Goal: Transaction & Acquisition: Obtain resource

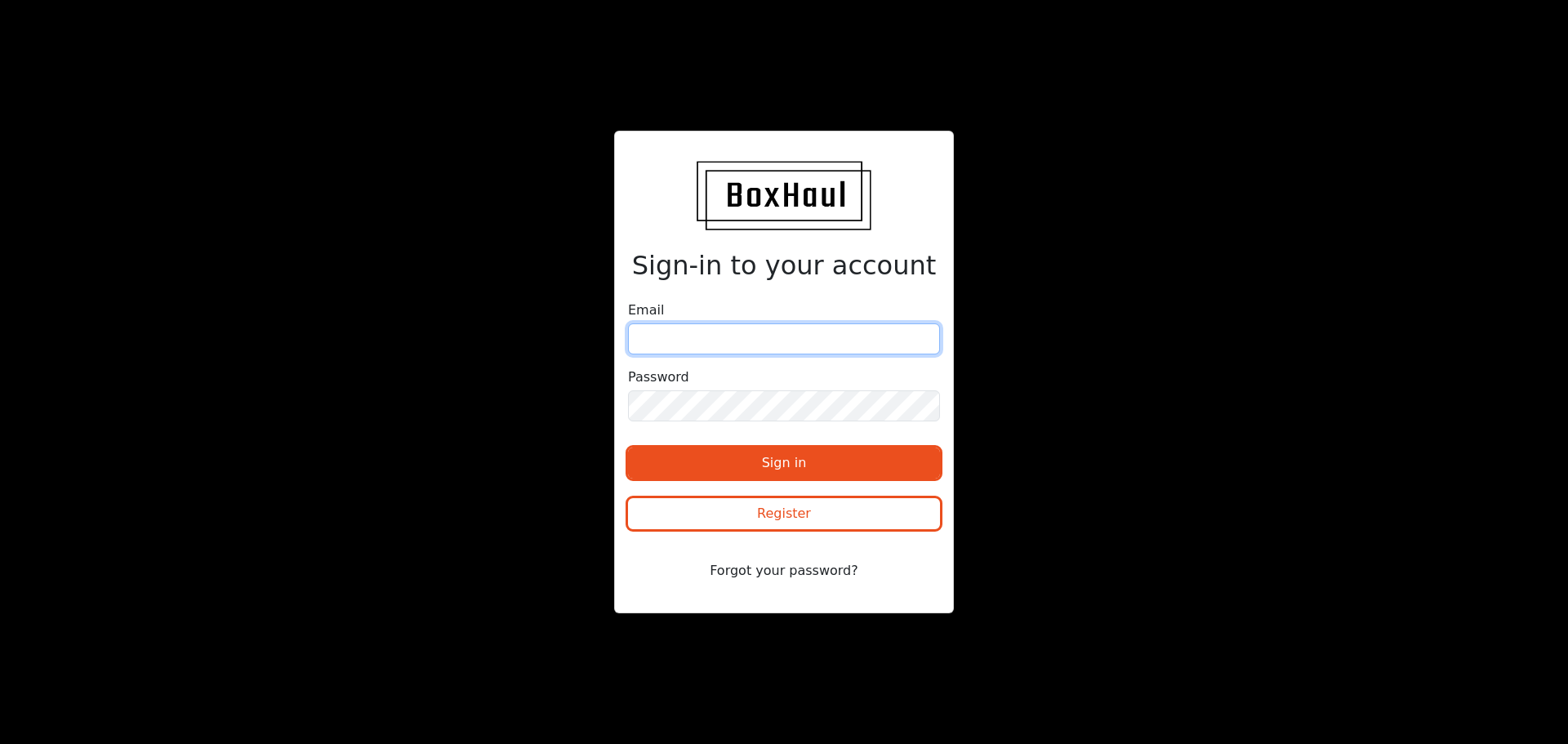
click at [729, 354] on input "email" at bounding box center [784, 339] width 312 height 31
click at [701, 345] on input "email" at bounding box center [784, 339] width 312 height 31
click at [698, 347] on input "email" at bounding box center [784, 339] width 312 height 31
paste input "[EMAIL_ADDRESS][DOMAIN_NAME]"
type input "[EMAIL_ADDRESS][DOMAIN_NAME]"
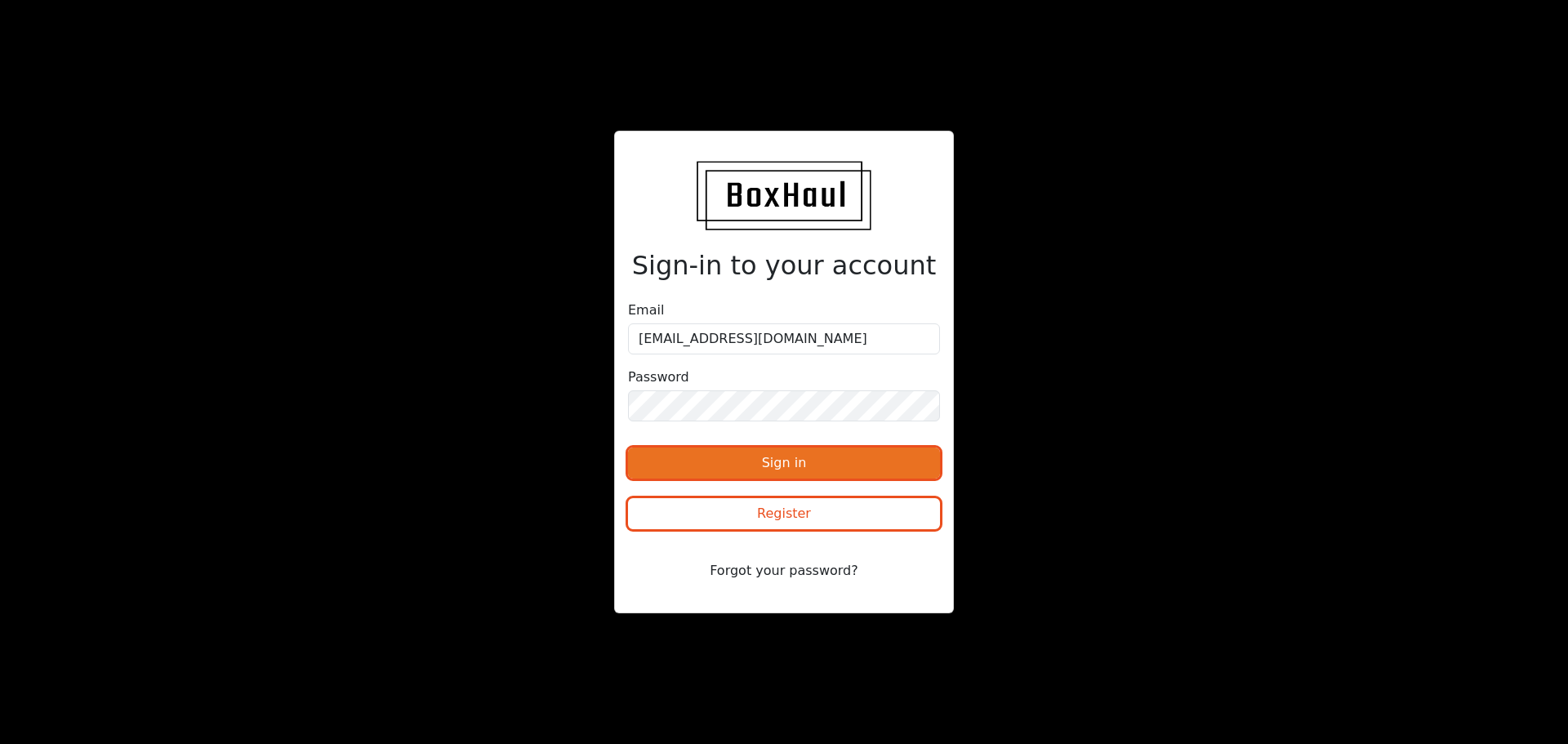
click at [651, 468] on button "Sign in" at bounding box center [784, 463] width 312 height 31
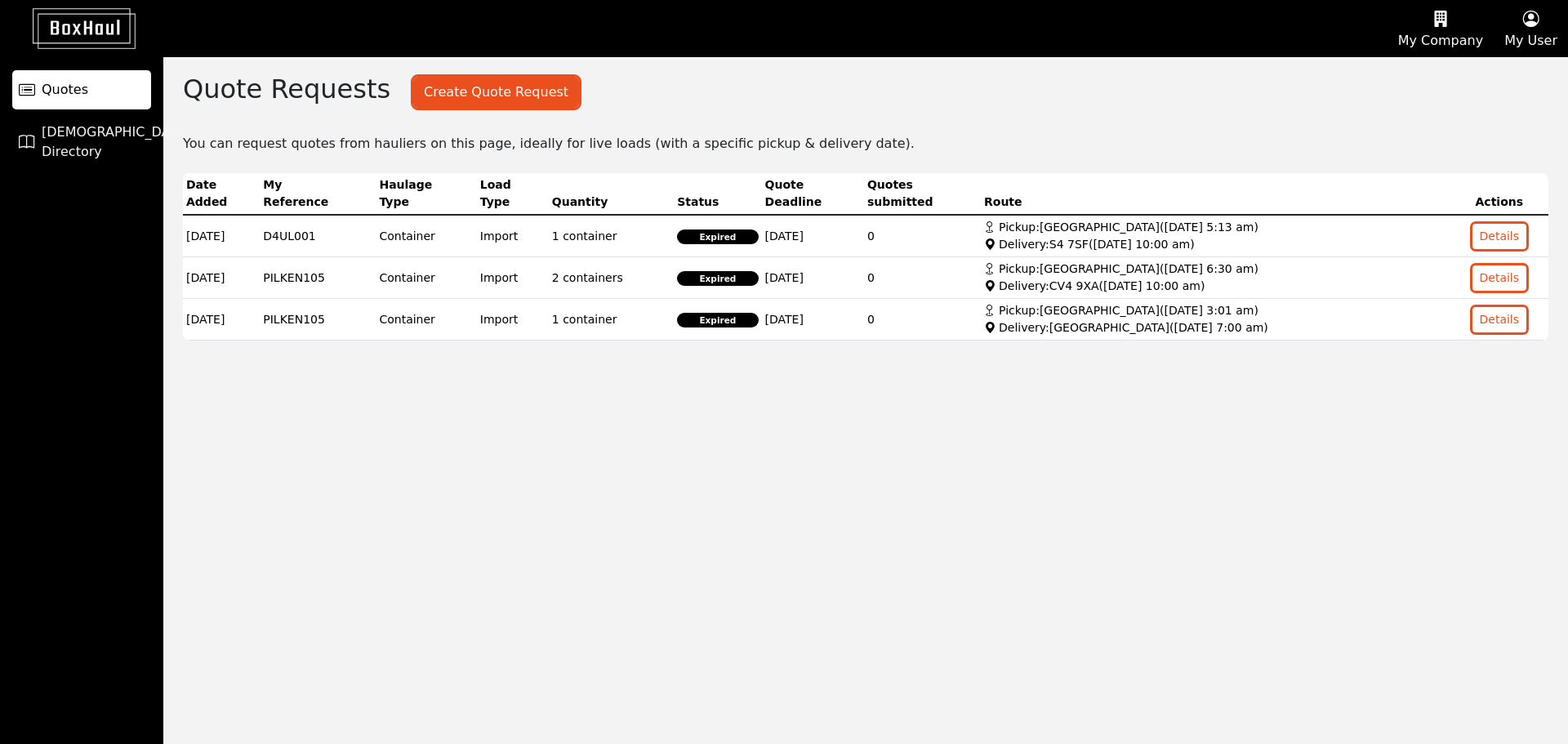
click at [1251, 425] on div "Quote Requests Create Quote Request Create a Quote Request ( 3 remaining this m…" at bounding box center [866, 400] width 1405 height 687
click at [459, 86] on button "Create Quote Request" at bounding box center [496, 92] width 166 height 31
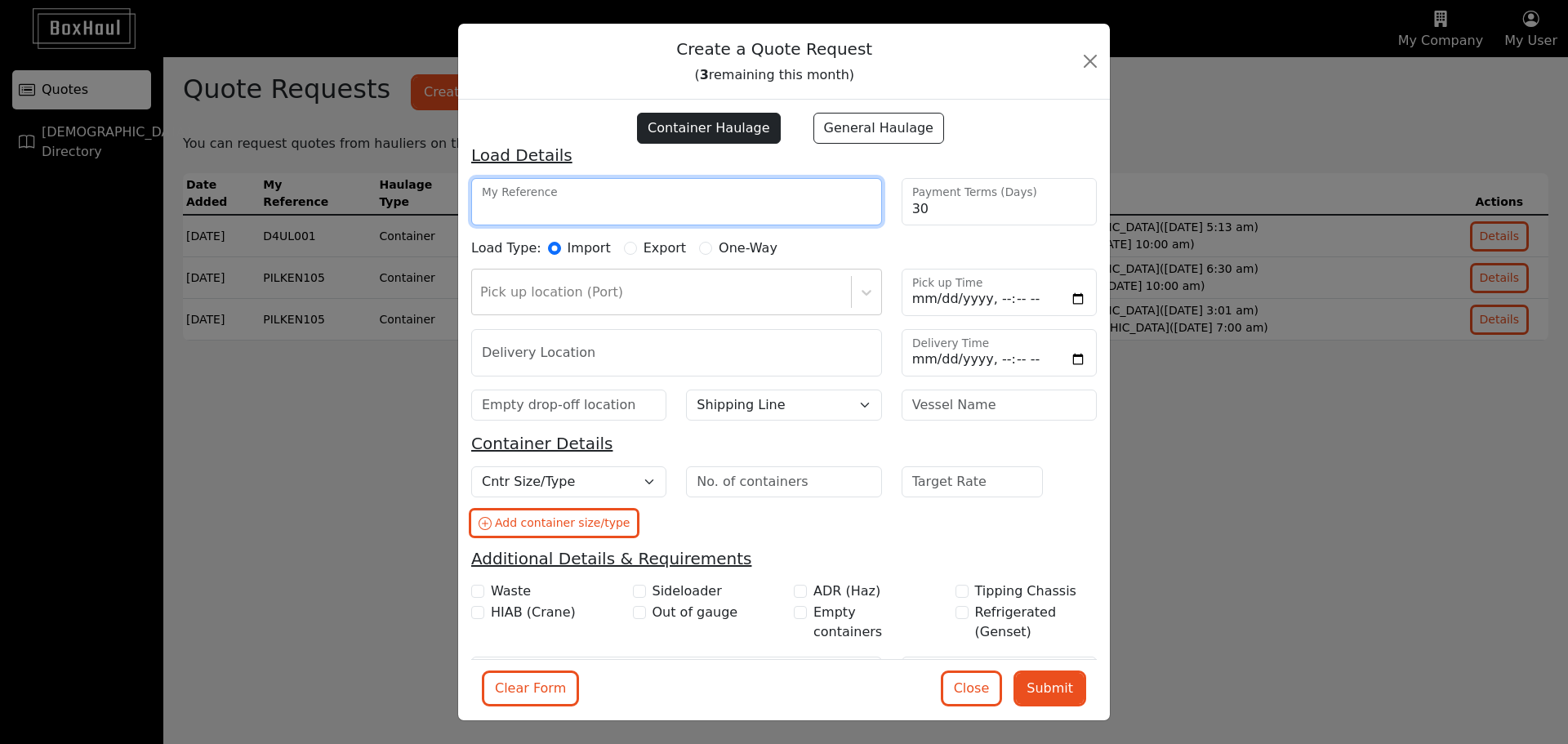
click at [665, 207] on input "My Reference" at bounding box center [677, 202] width 411 height 47
type input "PILKEN112"
click at [535, 297] on div at bounding box center [661, 292] width 363 height 23
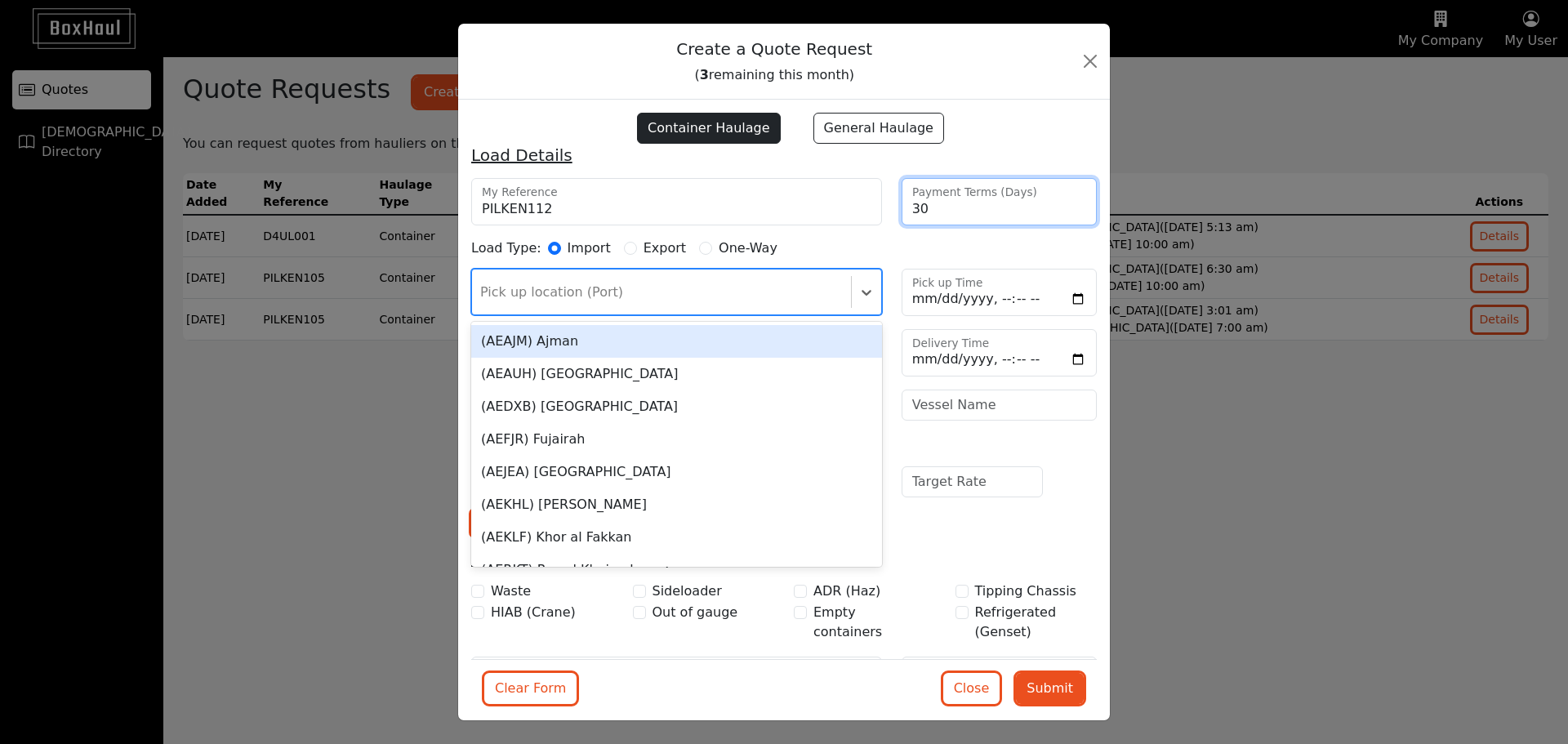
click at [976, 215] on input "30" at bounding box center [999, 202] width 196 height 47
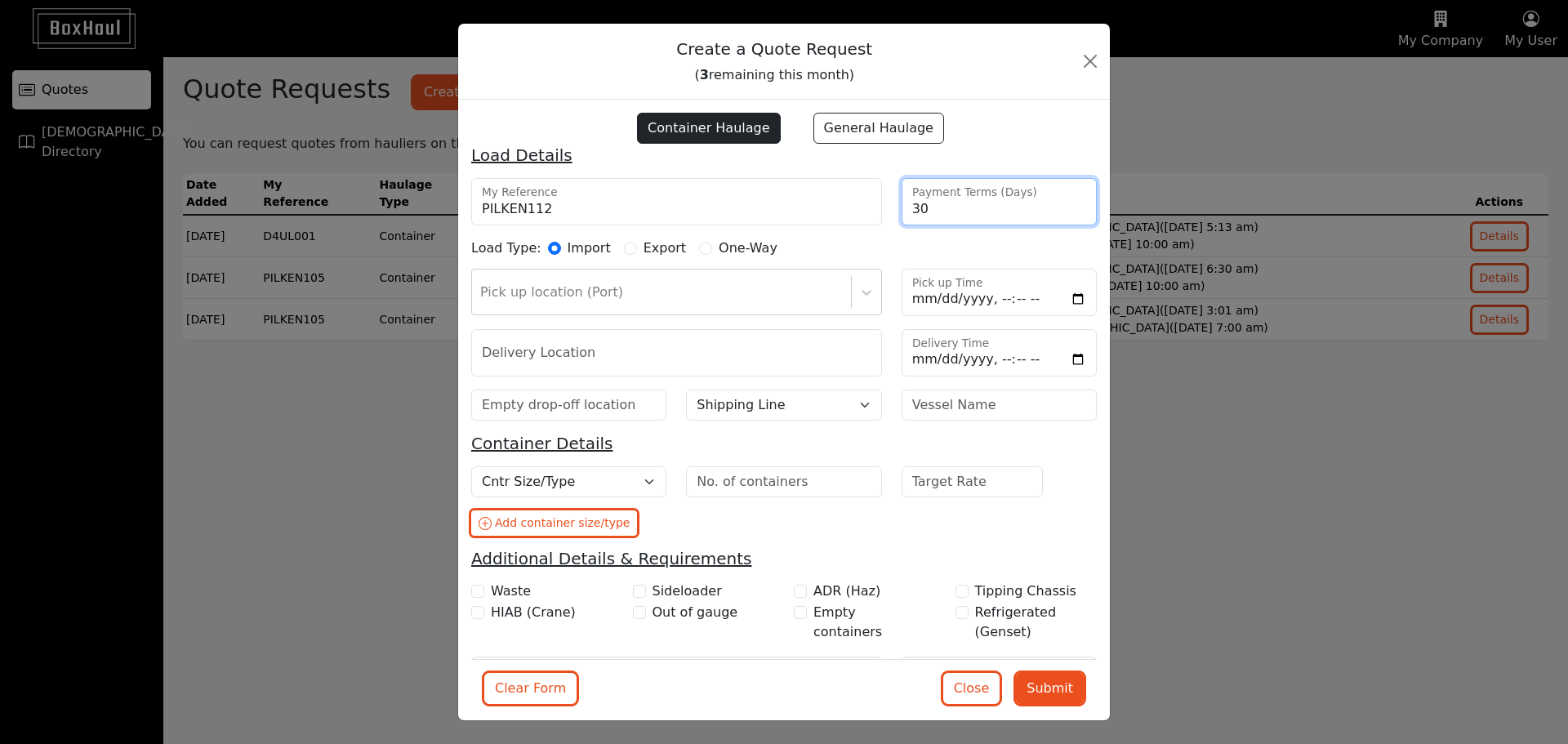
click at [976, 215] on input "30" at bounding box center [999, 202] width 196 height 47
click at [967, 242] on div "Load Type: Import Export One-Way" at bounding box center [783, 250] width 645 height 24
click at [929, 213] on input "30" at bounding box center [999, 202] width 196 height 47
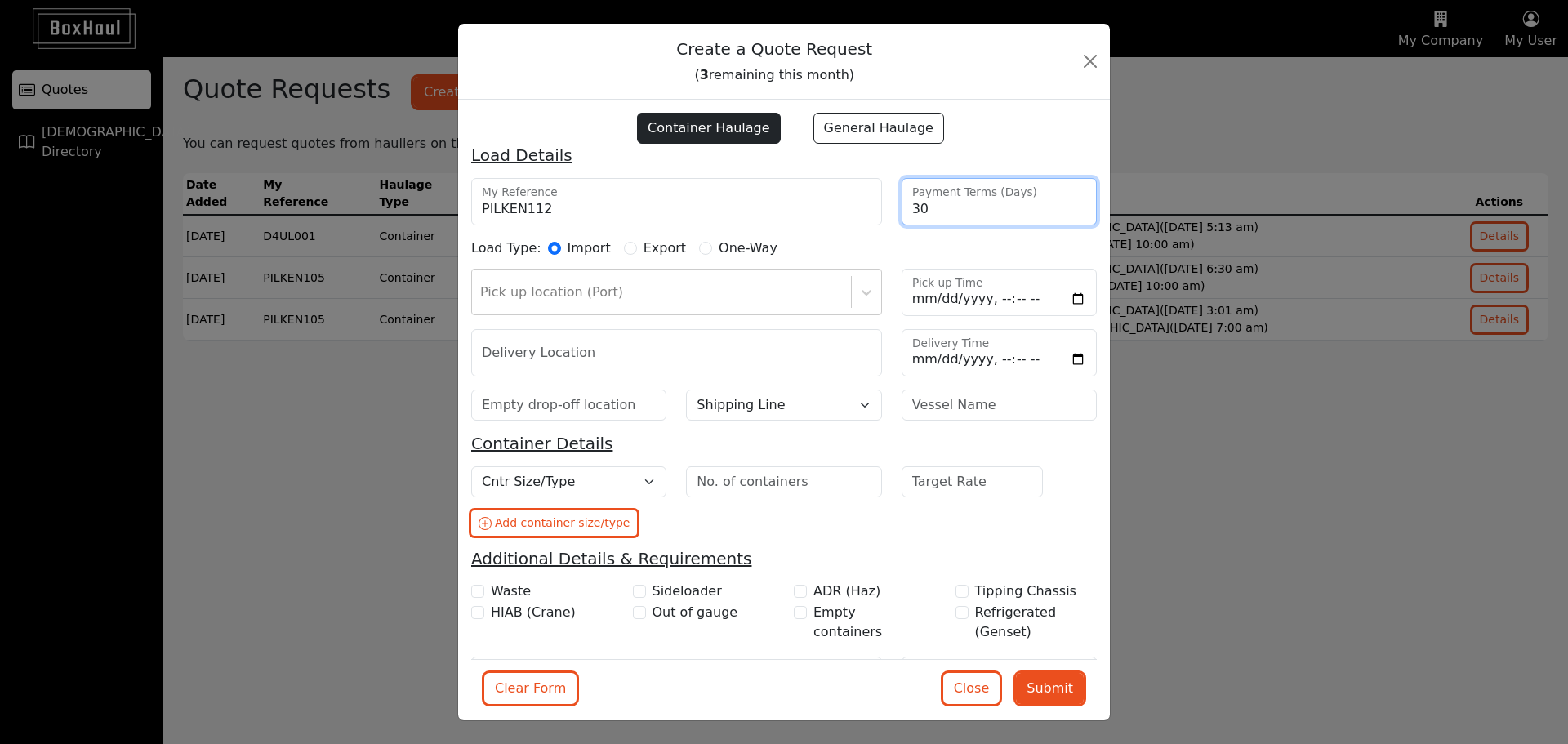
type input "3"
type input "0"
type input "30"
click at [564, 293] on div at bounding box center [661, 292] width 363 height 23
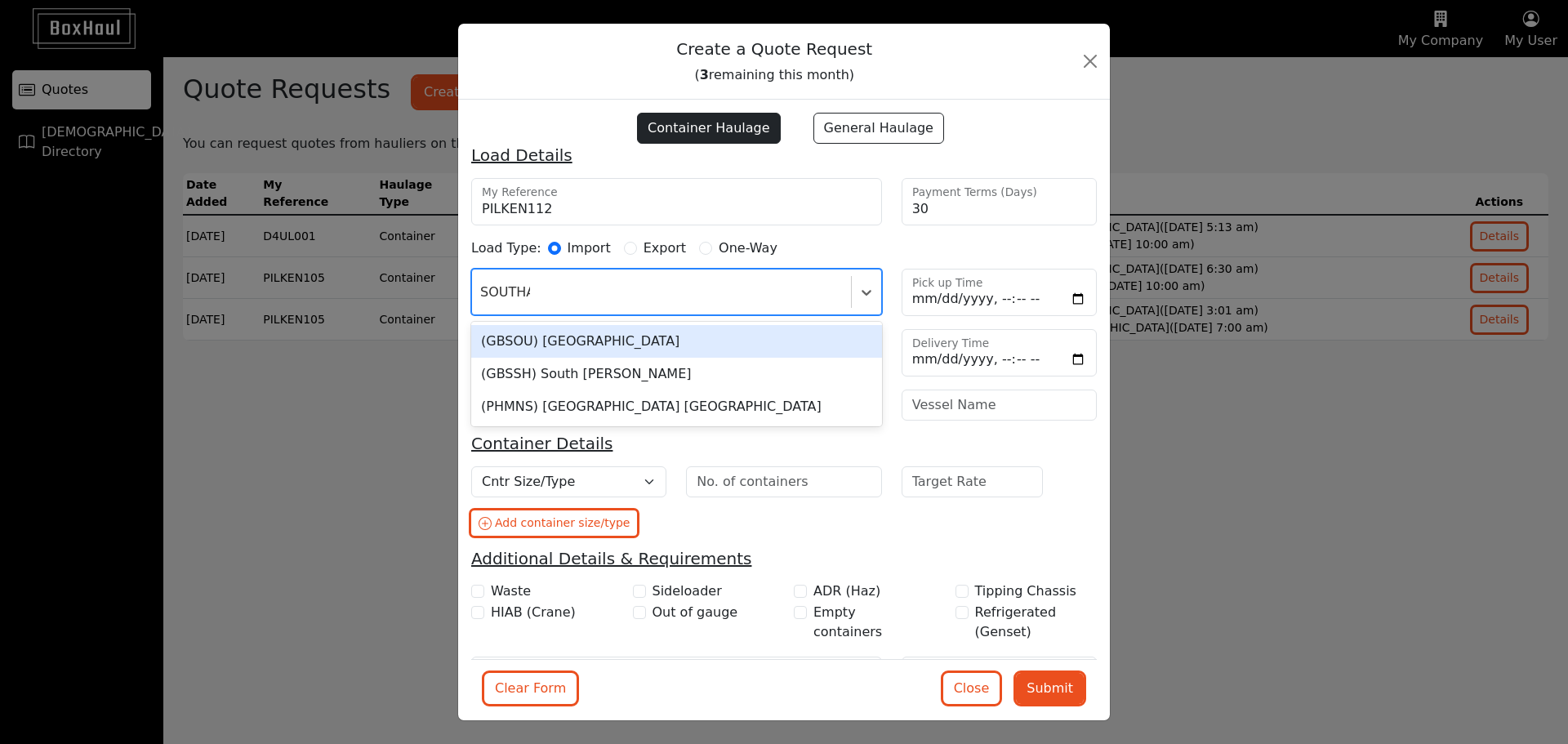
type input "SOUTHAM"
click at [548, 347] on div "(GBSOU) [GEOGRAPHIC_DATA]" at bounding box center [677, 341] width 411 height 33
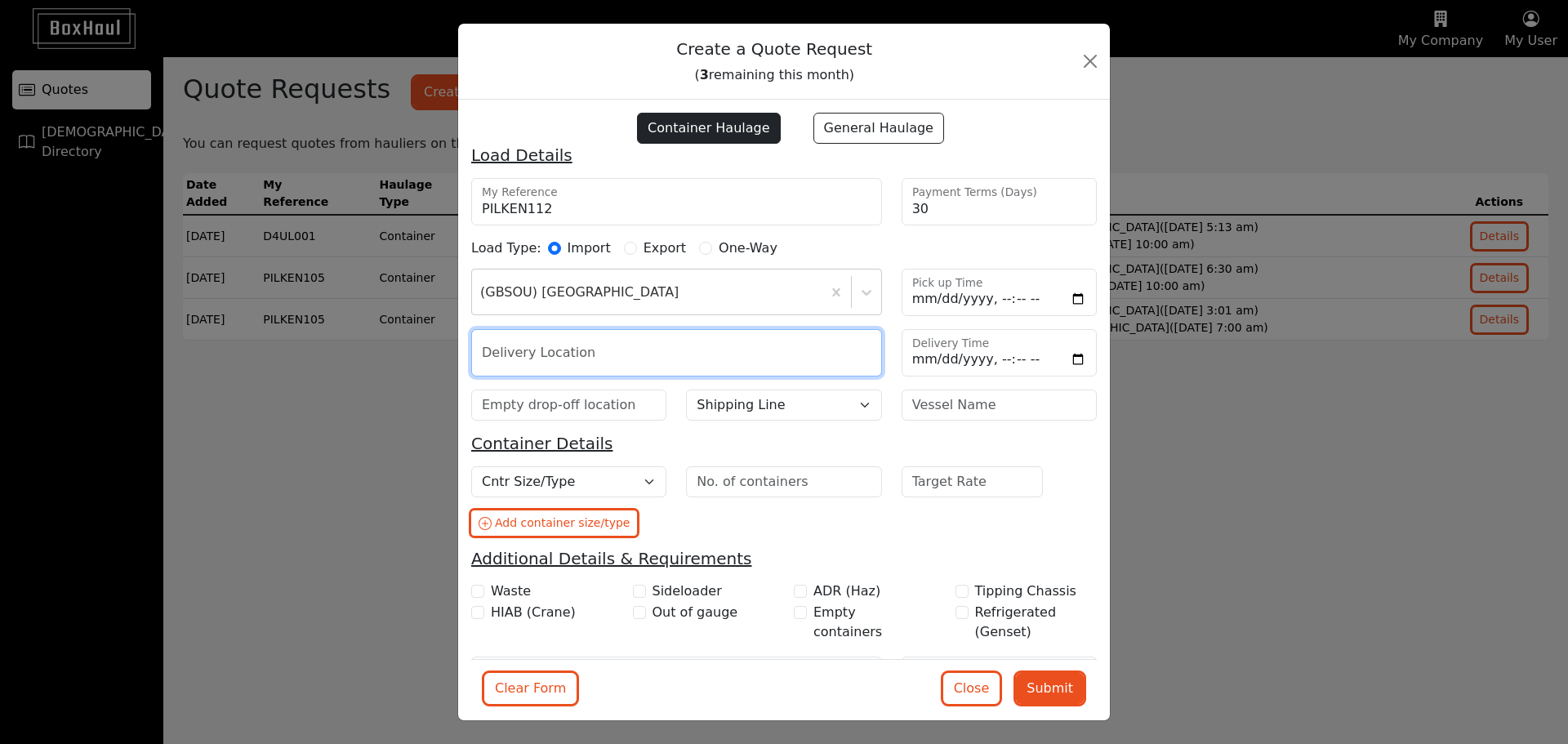
click at [563, 345] on input "text" at bounding box center [677, 353] width 411 height 47
type input "B33 0LE"
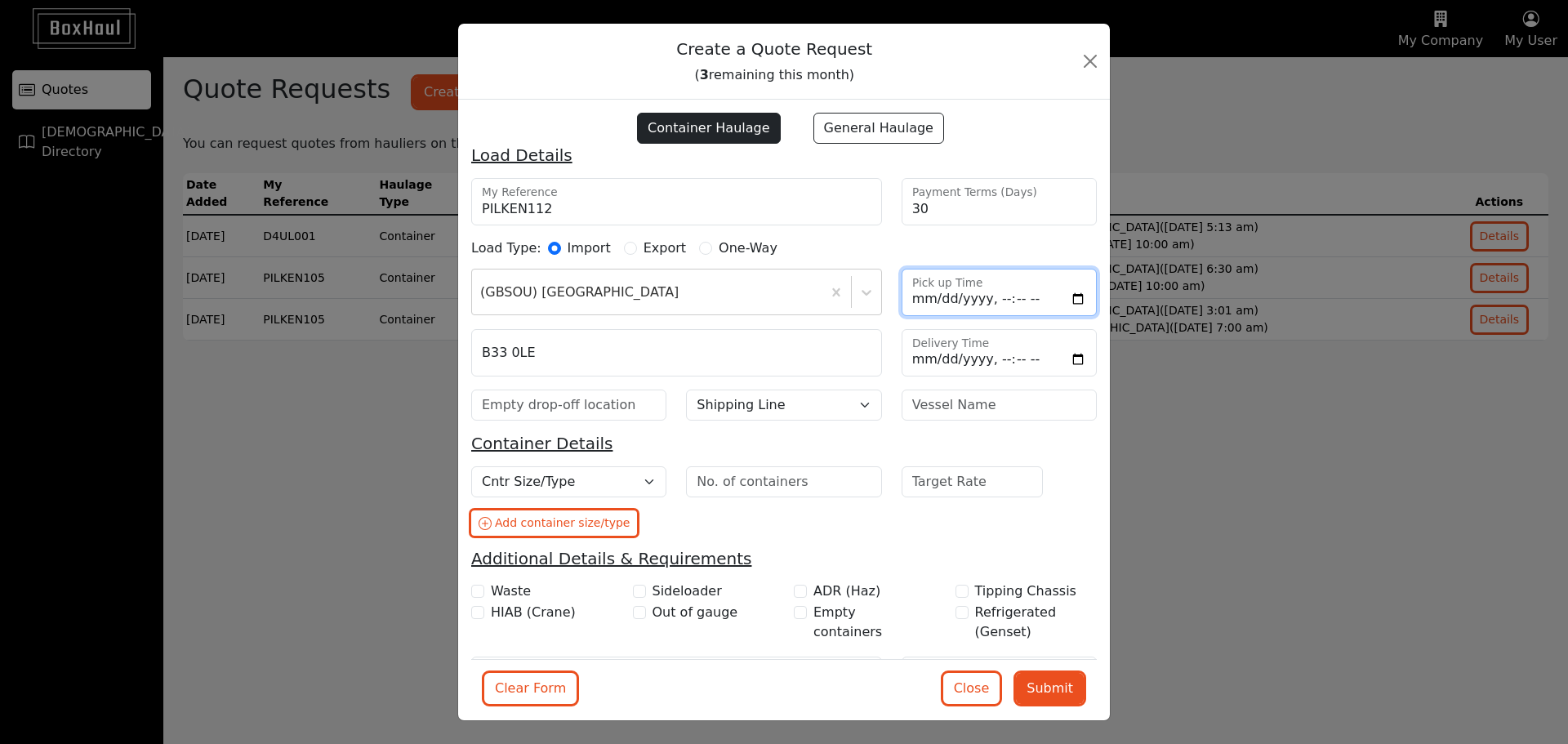
click at [983, 304] on input "Pick up Time" at bounding box center [999, 292] width 196 height 47
click at [1068, 295] on input "Pick up Time" at bounding box center [999, 292] width 196 height 47
type input "[DATE]T12:24"
click at [1013, 285] on input "Pick up Time" at bounding box center [999, 292] width 196 height 47
click at [1001, 353] on input "Delivery Time" at bounding box center [999, 353] width 196 height 47
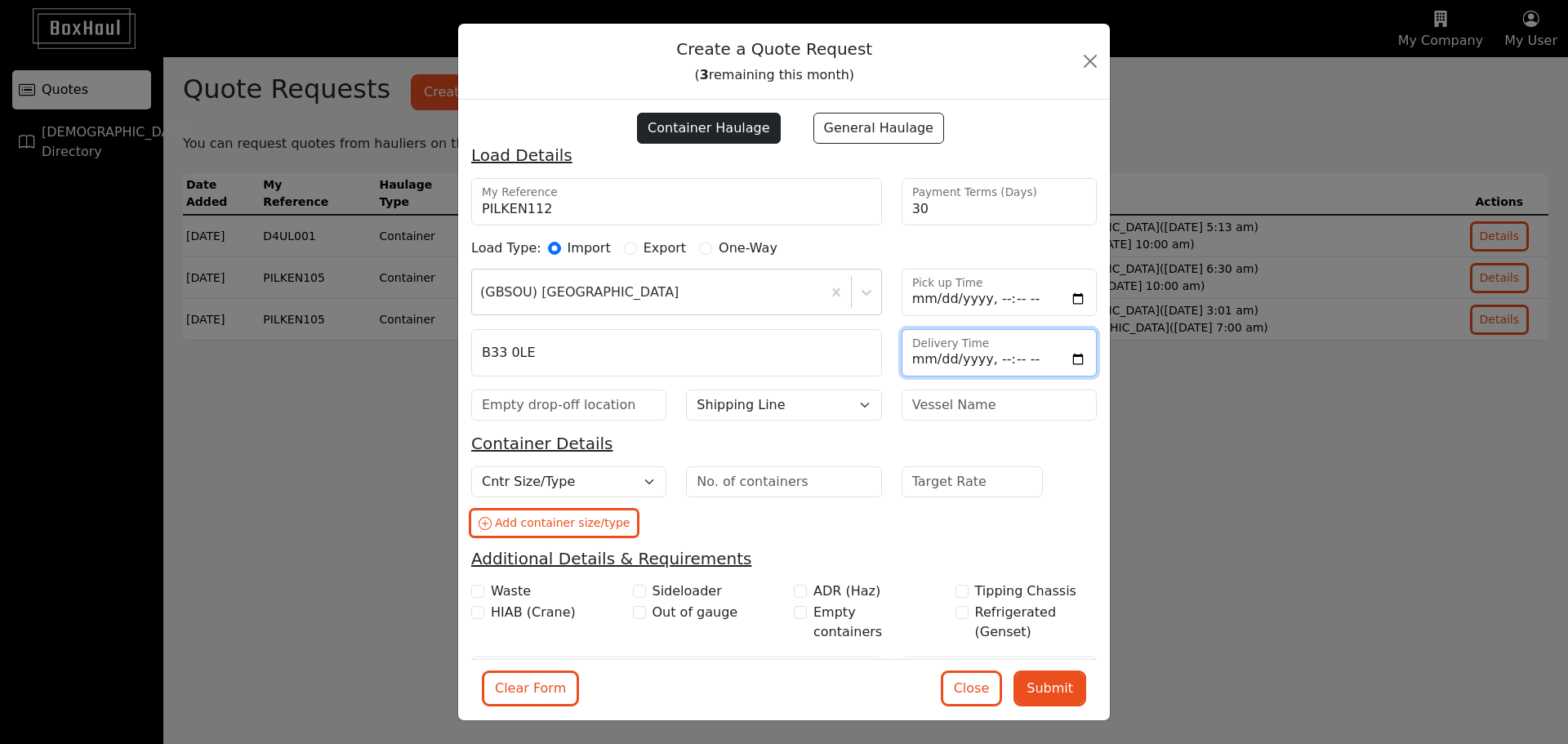
click at [1035, 358] on input "Delivery Time" at bounding box center [999, 353] width 196 height 47
click at [1053, 352] on input "Delivery Time" at bounding box center [999, 353] width 196 height 47
click at [1058, 355] on input "Delivery Time" at bounding box center [999, 353] width 196 height 47
type input "[DATE]T07:00"
click at [851, 517] on div "Cntr Size/Type 20DC 40DC 40HC 45HC 40HCRF (Live) 40HCRF (NOR) 20TK 20OT 40OT 40…" at bounding box center [783, 508] width 645 height 83
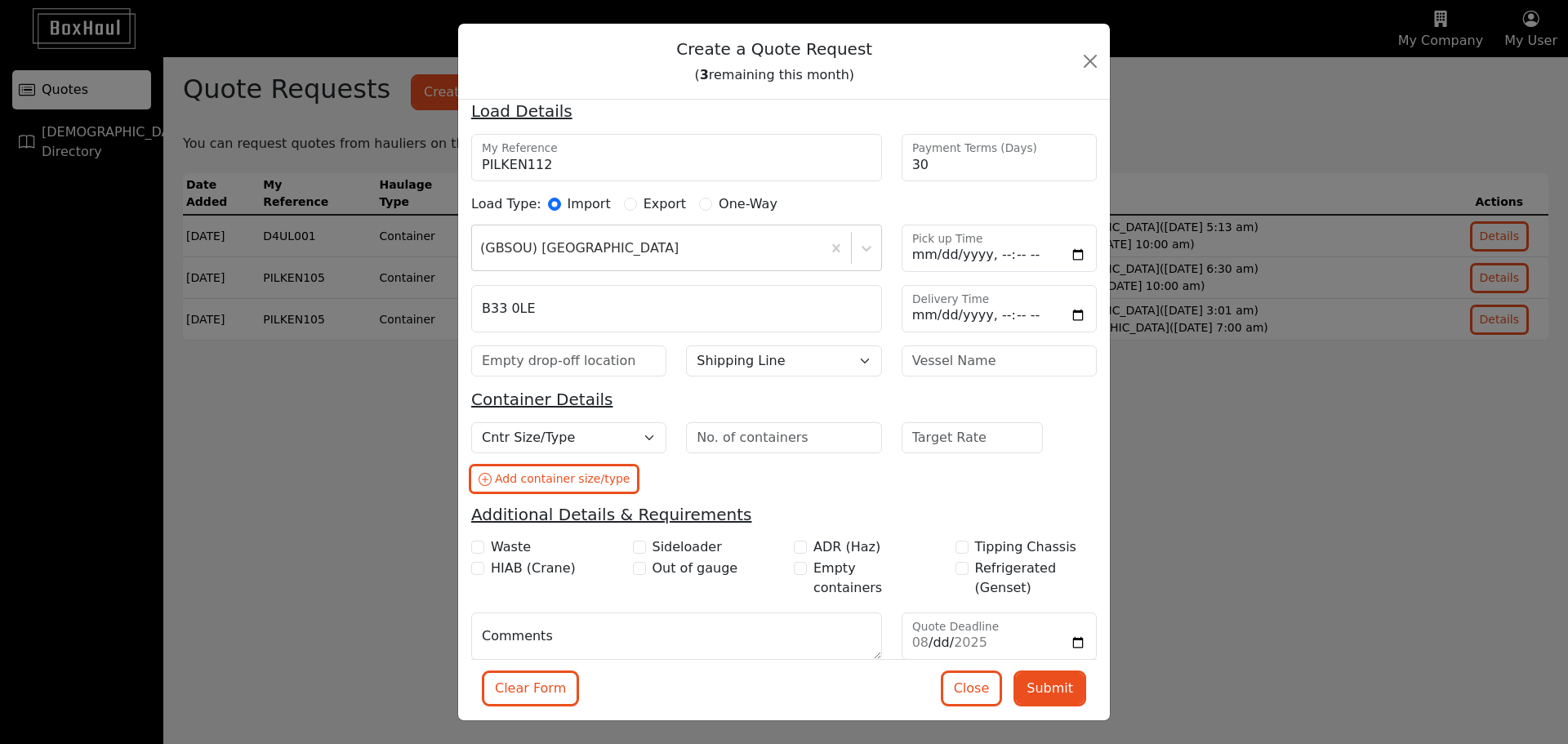
scroll to position [65, 0]
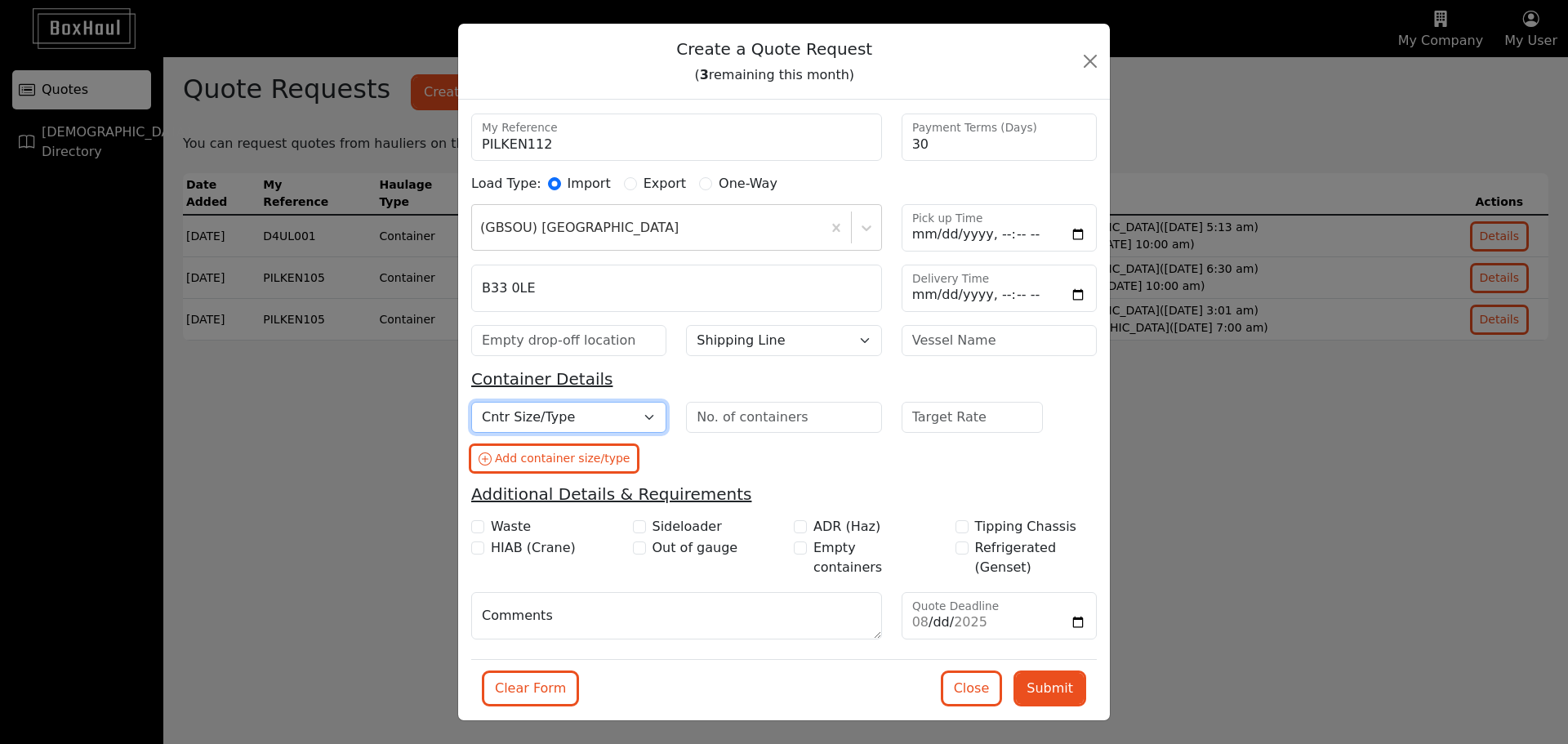
click at [575, 412] on select "Cntr Size/Type 20DC 40DC 40HC 45HC 40HCRF (Live) 40HCRF (NOR) 20TK 20OT 40OT 40…" at bounding box center [568, 417] width 196 height 31
select select "40HC"
click at [471, 402] on select "Cntr Size/Type 20DC 40DC 40HC 45HC 40HCRF (Live) 40HCRF (NOR) 20TK 20OT 40OT 40…" at bounding box center [568, 417] width 196 height 31
click at [752, 466] on div "Cntr Size/Type 20DC 40DC 40HC 45HC 40HCRF (Live) 40HCRF (NOR) 20TK 20OT 40OT 40…" at bounding box center [783, 443] width 645 height 83
click at [758, 426] on input "number" at bounding box center [783, 417] width 196 height 31
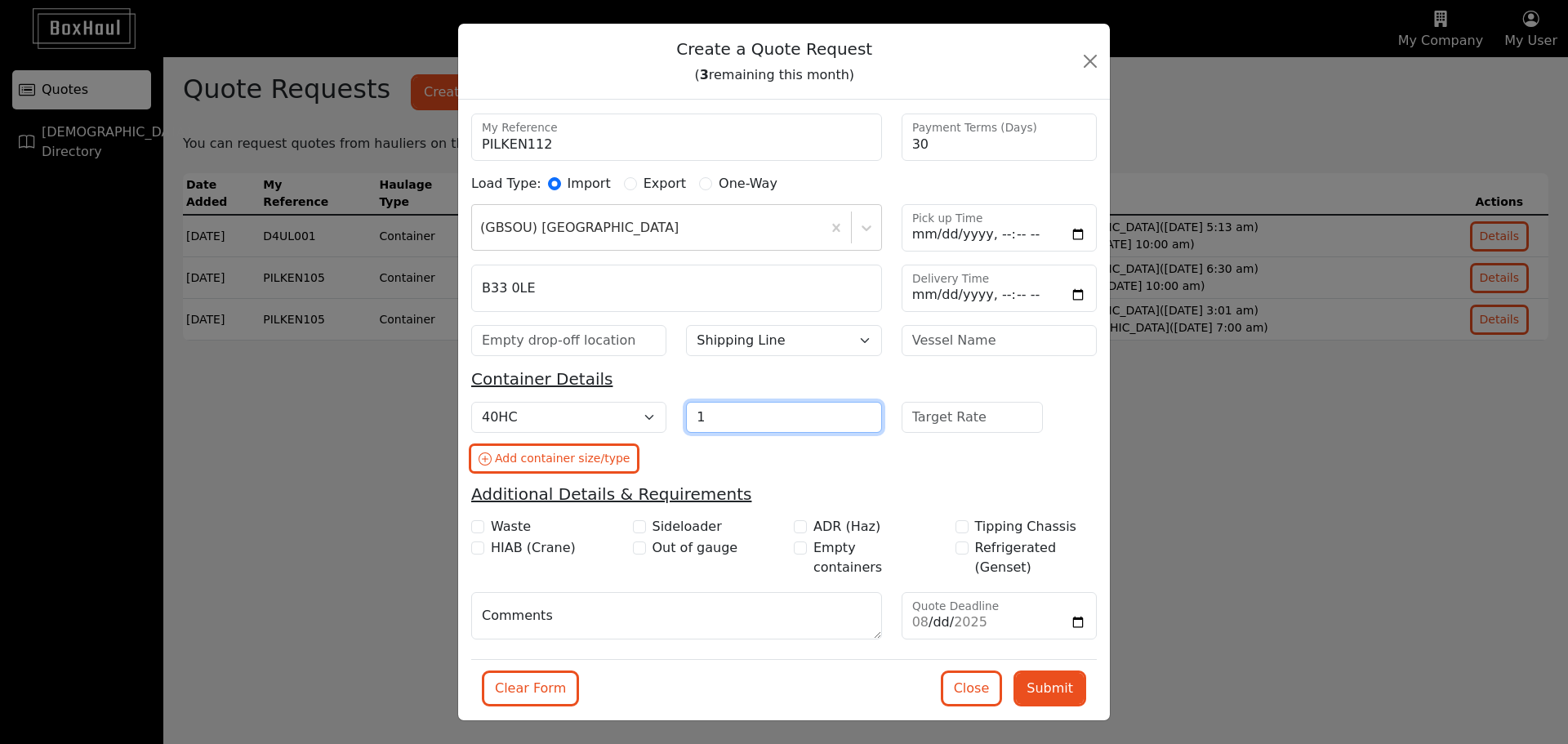
type input "1"
click at [807, 461] on div "Cntr Size/Type 20DC 40DC 40HC 45HC 40HCRF (Live) 40HCRF (NOR) 20TK 20OT 40OT 40…" at bounding box center [783, 443] width 645 height 83
click at [931, 419] on input "number" at bounding box center [972, 417] width 142 height 31
click at [929, 468] on div "Cntr Size/Type 20DC 40DC 40HC 45HC 40HCRF (Live) 40HCRF (NOR) 20TK 20OT 40OT 40…" at bounding box center [783, 443] width 645 height 83
click at [784, 340] on select "Shipping Line [PERSON_NAME] Line CMA CGM COSCO DKT/SCI Evergreen Hapag [PERSON_…" at bounding box center [783, 340] width 196 height 31
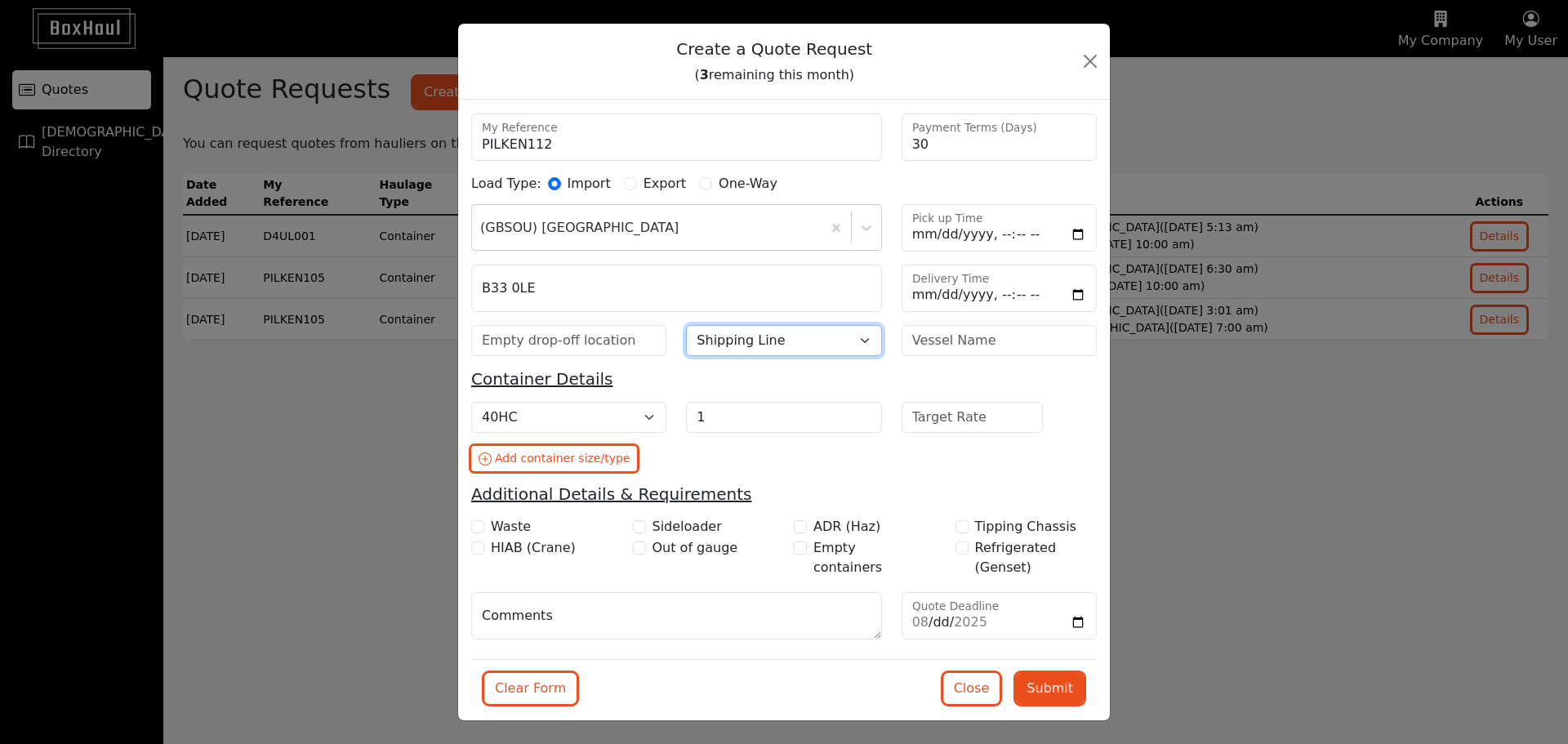
select select "Evergreen"
click at [686, 325] on select "Shipping Line [PERSON_NAME] Line CMA CGM COSCO DKT/SCI Evergreen Hapag [PERSON_…" at bounding box center [783, 340] width 196 height 31
click at [930, 334] on input "text" at bounding box center [999, 340] width 196 height 31
click at [985, 344] on input "text" at bounding box center [999, 340] width 196 height 31
type input "EVER GENIUS"
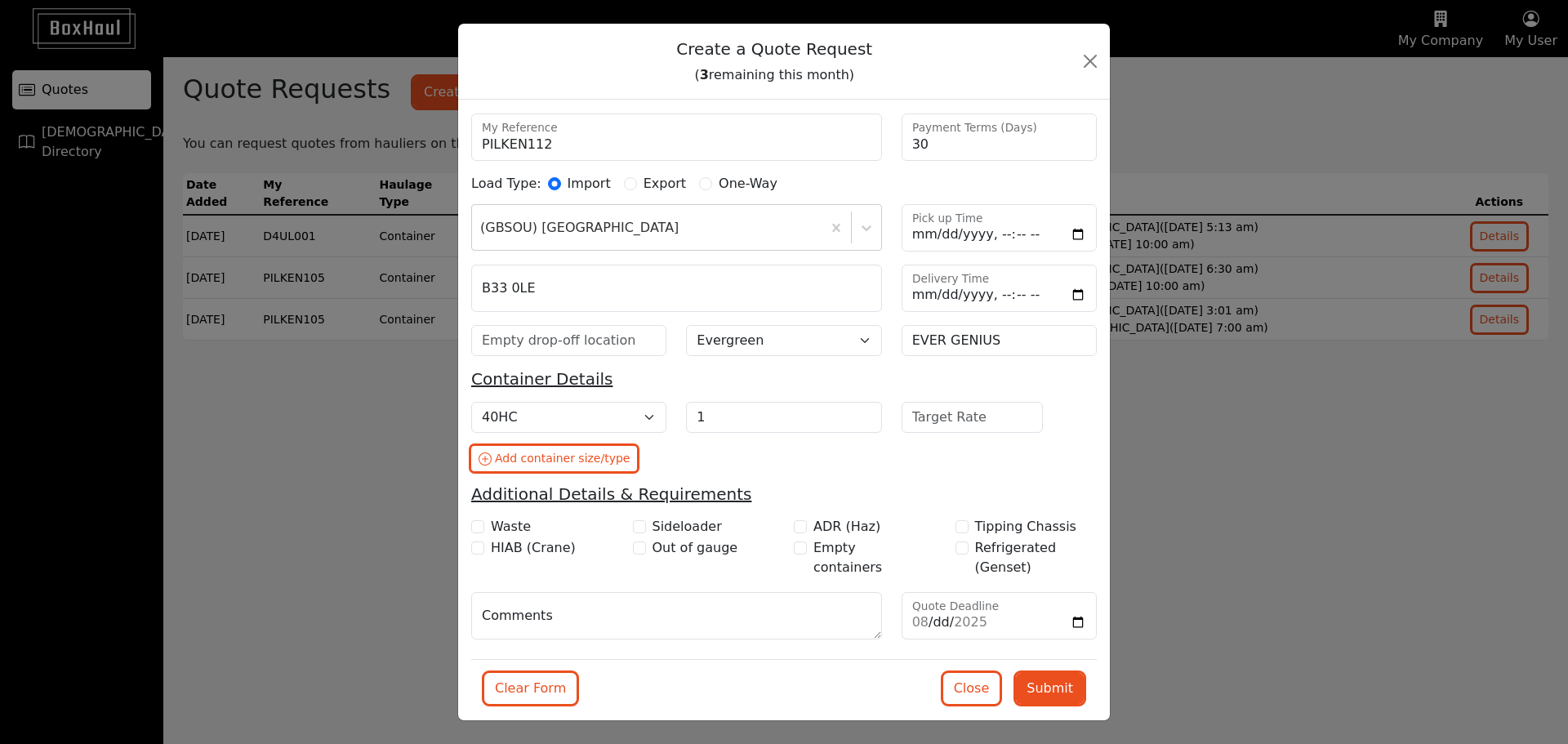
click at [894, 469] on div "Cntr Size/Type 20DC 40DC 40HC 45HC 40HCRF (Live) 40HCRF (NOR) 20TK 20OT 40OT 40…" at bounding box center [783, 443] width 645 height 83
click at [1044, 684] on button "Submit" at bounding box center [1050, 689] width 68 height 31
click at [1054, 243] on input "Pick up Time" at bounding box center [999, 228] width 196 height 47
click at [1066, 236] on input "Pick up Time" at bounding box center [999, 228] width 196 height 47
type input "[DATE]T12:27"
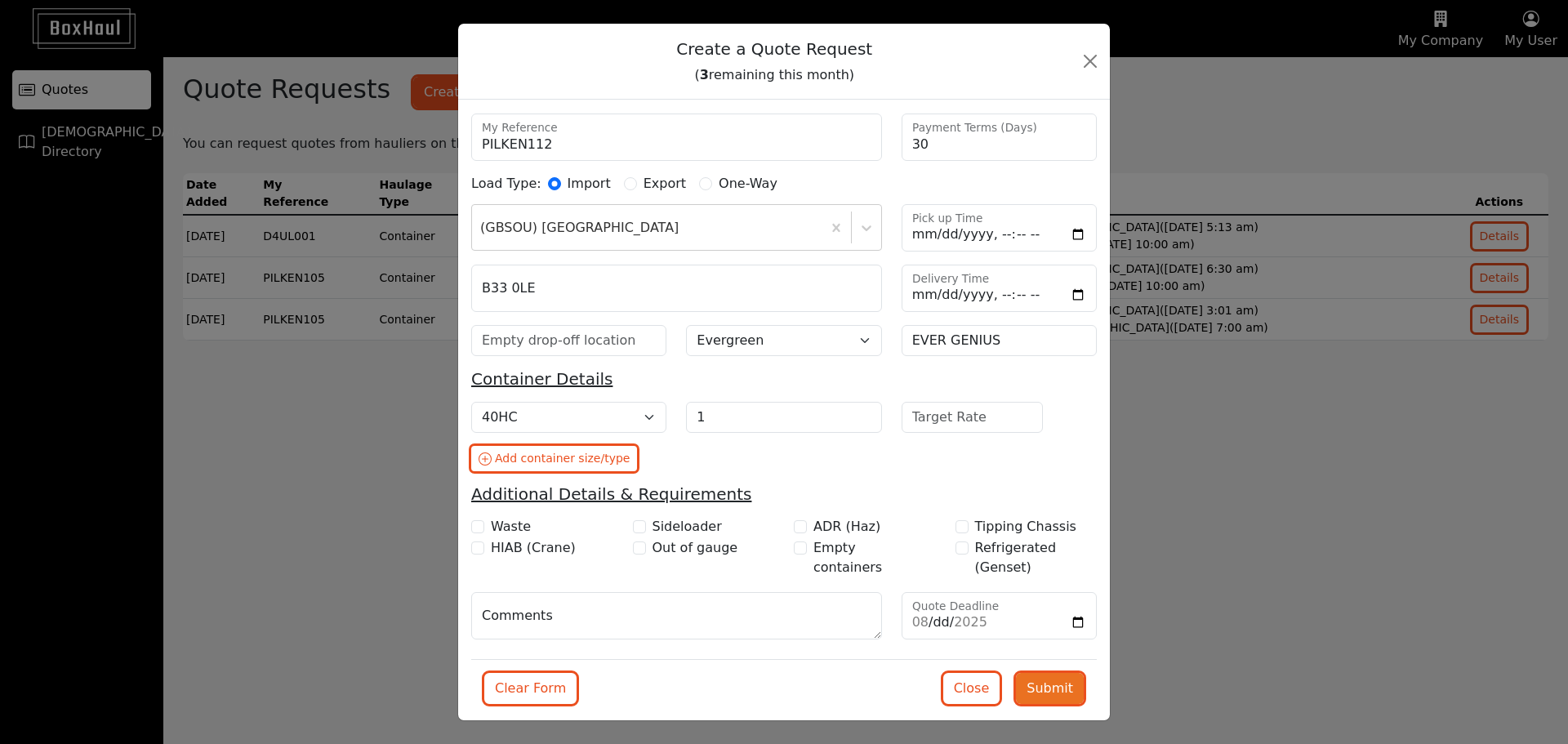
click at [1030, 690] on button "Submit" at bounding box center [1050, 689] width 68 height 31
click at [627, 340] on input "text" at bounding box center [568, 340] width 196 height 31
click at [597, 333] on input "text" at bounding box center [568, 340] width 196 height 31
type input "[GEOGRAPHIC_DATA]"
click at [1030, 690] on button "Submit" at bounding box center [1050, 689] width 68 height 31
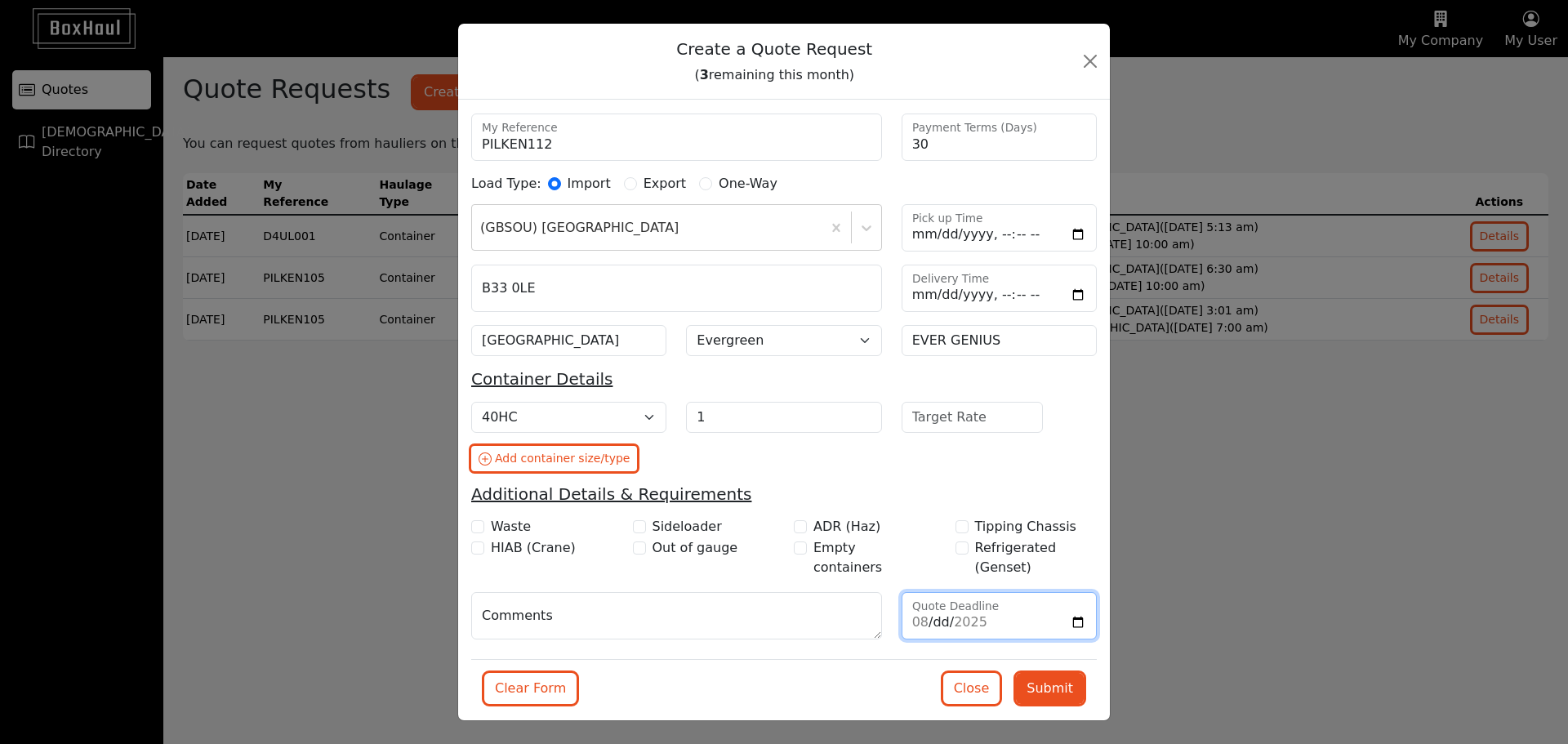
click at [953, 617] on input "Quote Deadline" at bounding box center [999, 616] width 196 height 47
click at [911, 621] on input "Quote Deadline" at bounding box center [999, 616] width 196 height 47
click at [961, 621] on input "Quote Deadline" at bounding box center [999, 616] width 196 height 47
click at [1070, 625] on input "Quote Deadline" at bounding box center [999, 616] width 196 height 47
type input "[DATE]"
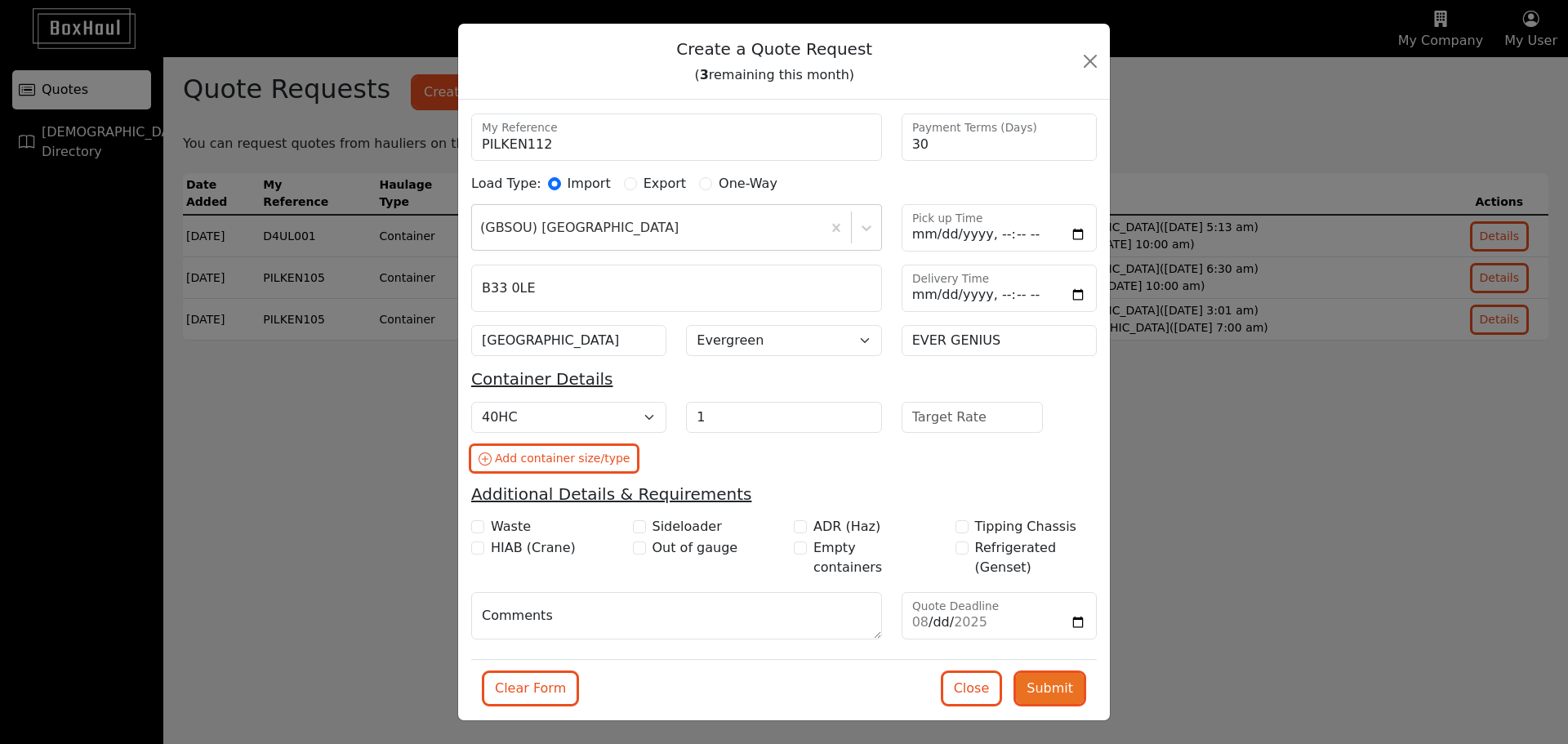
click at [1036, 685] on button "Submit" at bounding box center [1050, 689] width 68 height 31
